Goal: Task Accomplishment & Management: Use online tool/utility

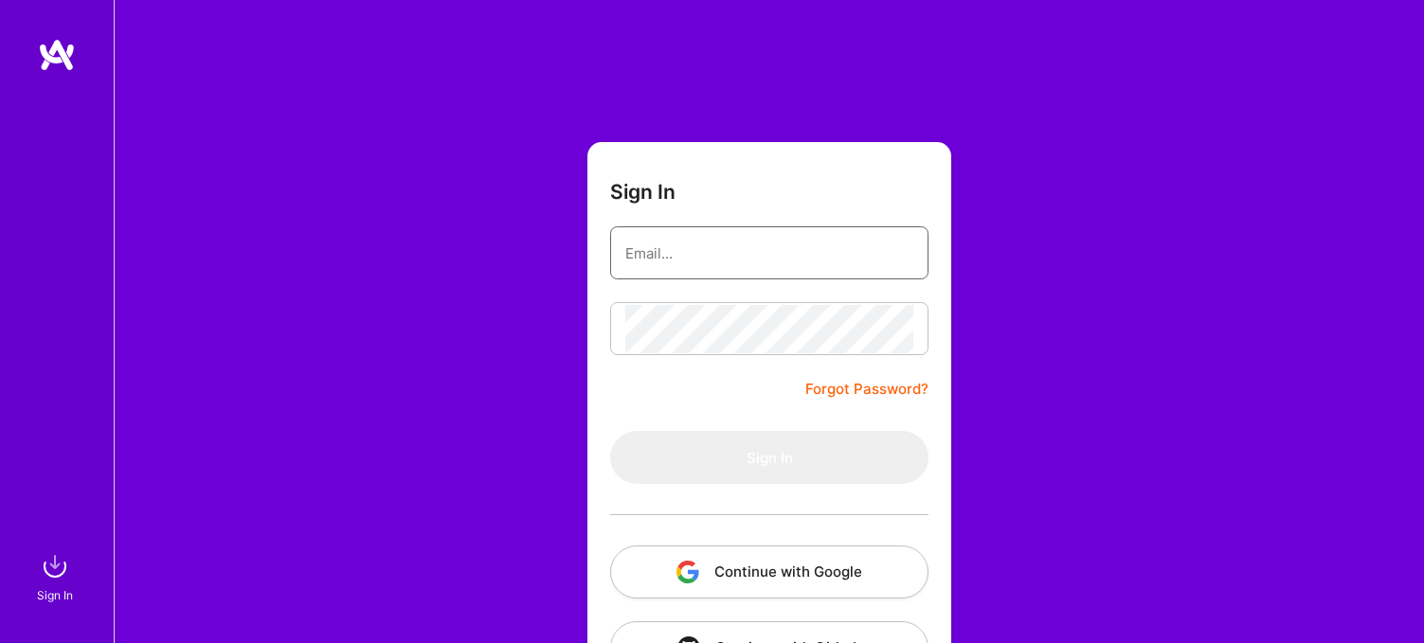
type input "[EMAIL_ADDRESS][PERSON_NAME][DOMAIN_NAME]"
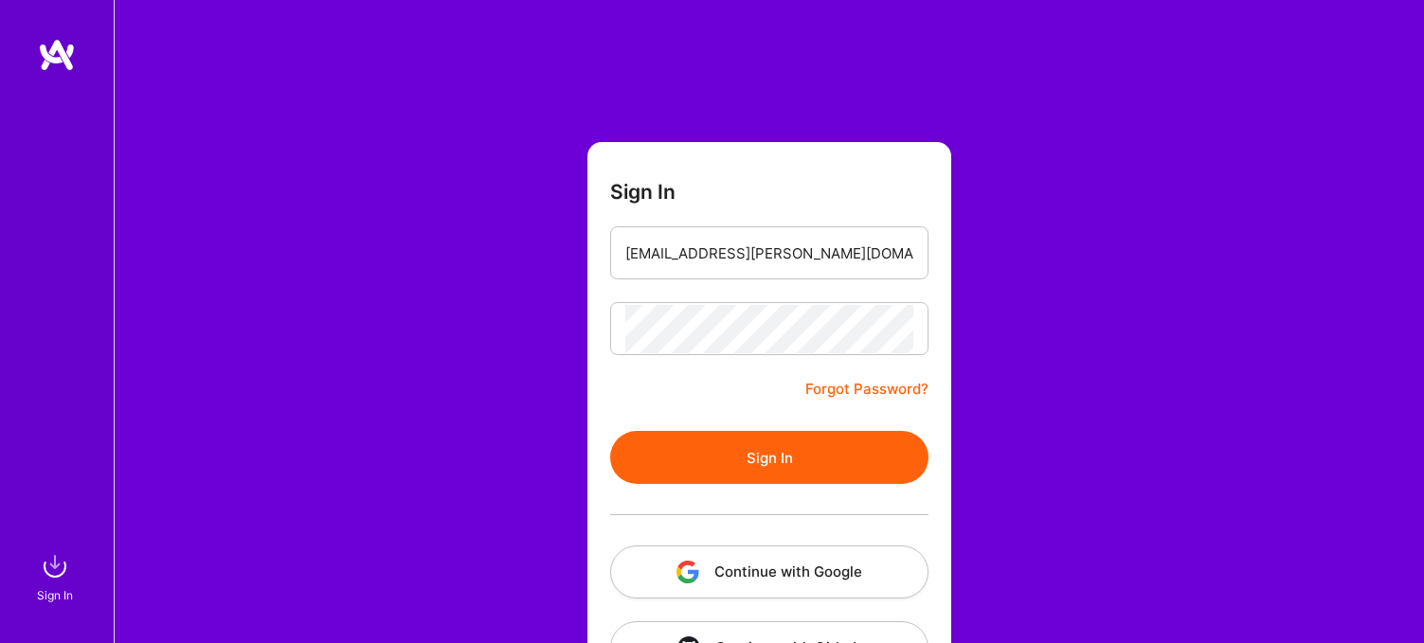
click at [744, 404] on form "Sign In [EMAIL_ADDRESS][PERSON_NAME][DOMAIN_NAME] Forgot Password? Sign In Cont…" at bounding box center [769, 419] width 364 height 555
click at [745, 446] on button "Sign In" at bounding box center [769, 457] width 318 height 53
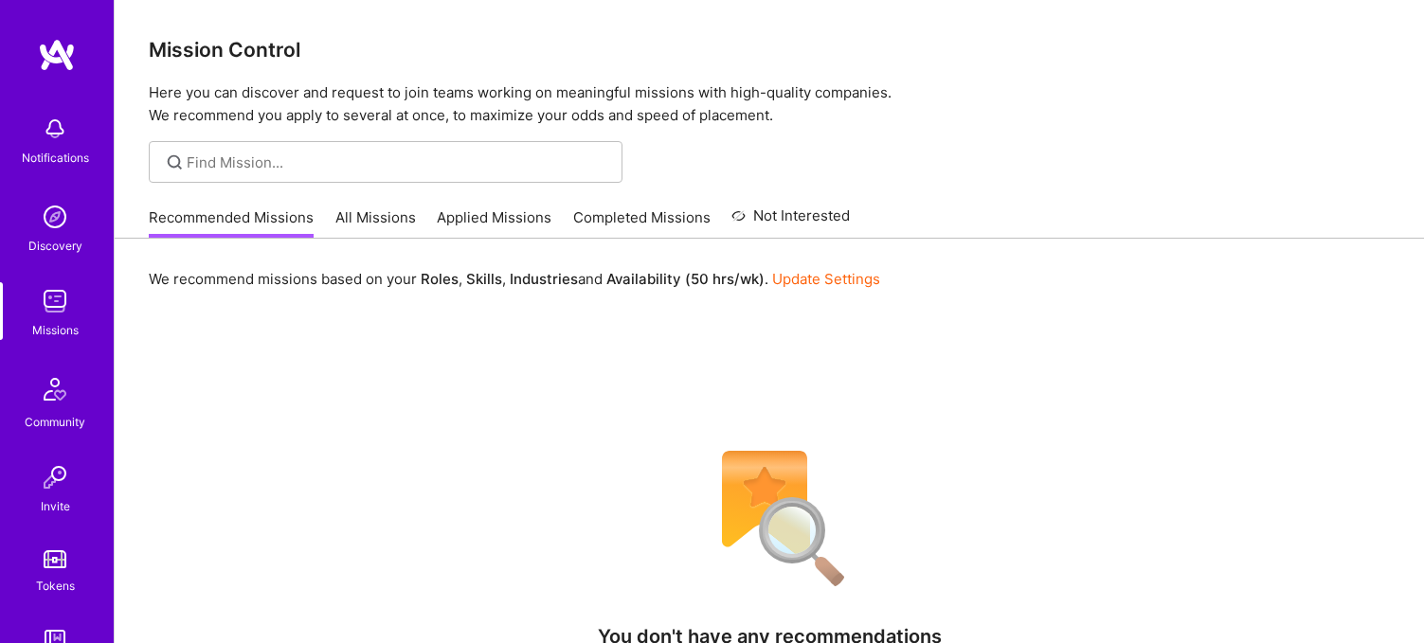
click at [64, 298] on img at bounding box center [55, 301] width 38 height 38
click at [437, 238] on link "Applied Missions" at bounding box center [494, 223] width 115 height 31
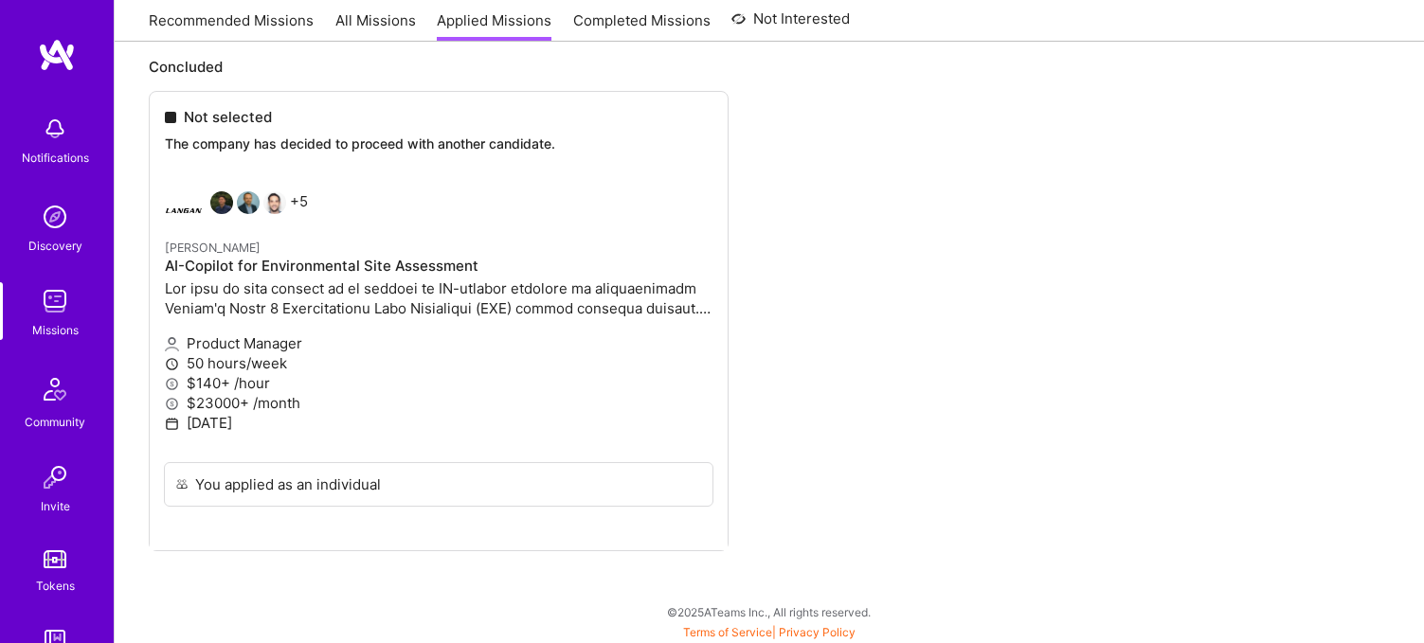
scroll to position [822, 0]
